Goal: Navigation & Orientation: Find specific page/section

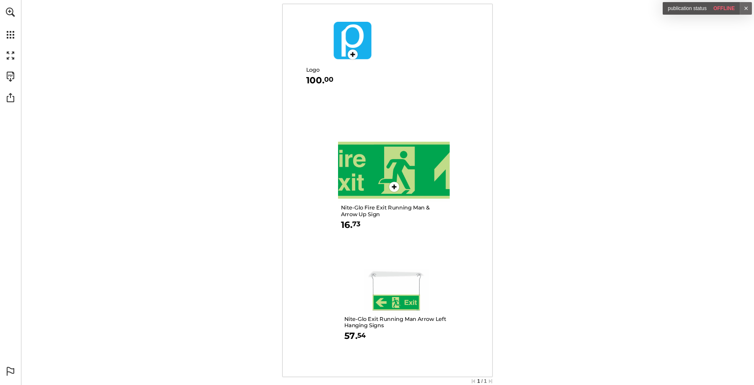
click at [235, 287] on main "More info More info More info 1 / 1 Suton - Test - page 1 Open Open Close" at bounding box center [388, 192] width 734 height 385
